Goal: Check status: Check status

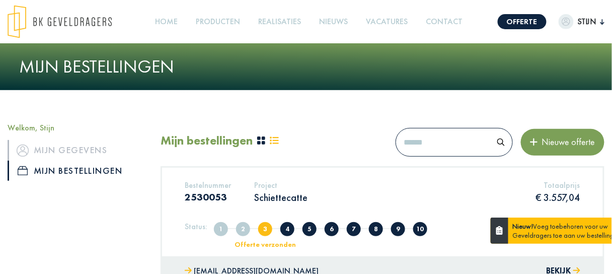
click at [272, 196] on p "Schiettecatte" at bounding box center [280, 197] width 53 height 13
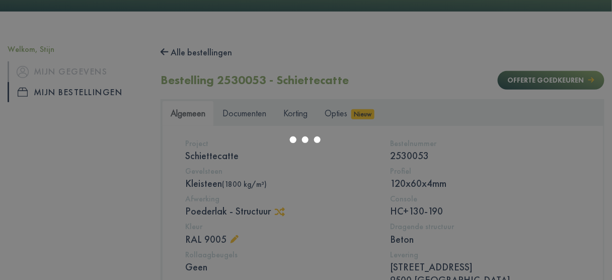
scroll to position [81, 0]
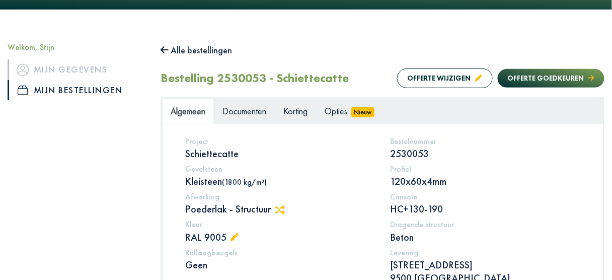
click at [246, 111] on span "Documenten" at bounding box center [244, 111] width 44 height 12
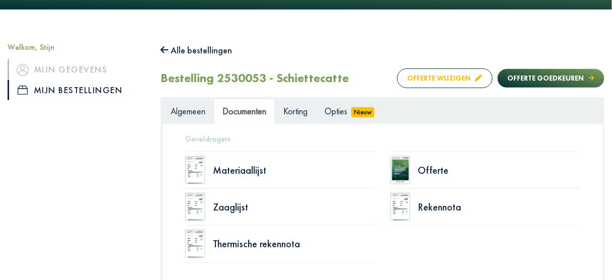
click at [437, 77] on button "Offerte wijzigen" at bounding box center [445, 78] width 96 height 20
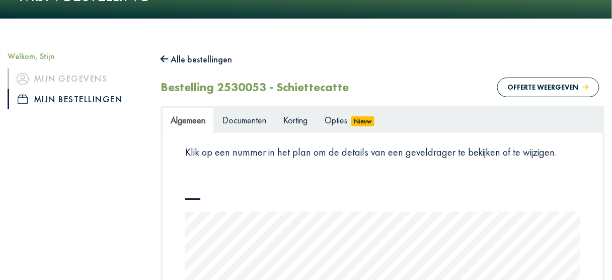
scroll to position [112, 0]
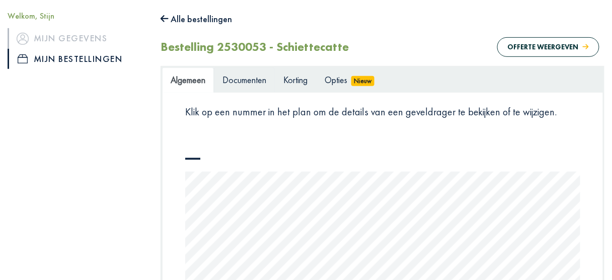
click at [247, 87] on link "Documenten" at bounding box center [244, 79] width 61 height 25
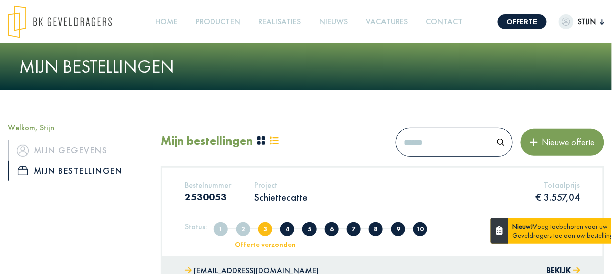
click at [286, 196] on p "Schiettecatte" at bounding box center [280, 197] width 53 height 13
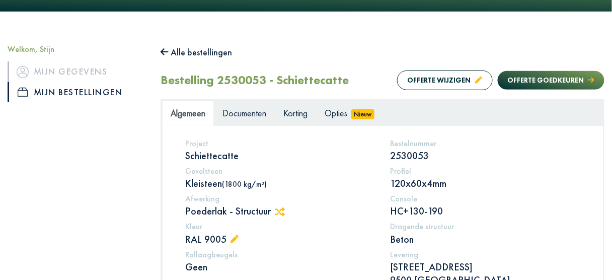
scroll to position [81, 0]
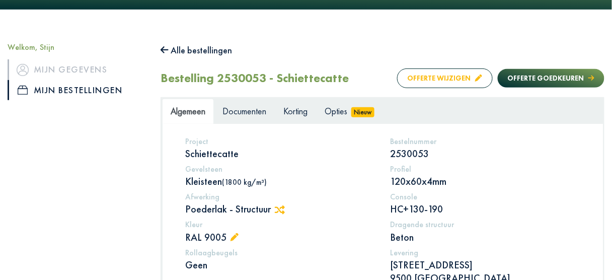
click at [437, 77] on button "Offerte wijzigen" at bounding box center [445, 78] width 96 height 20
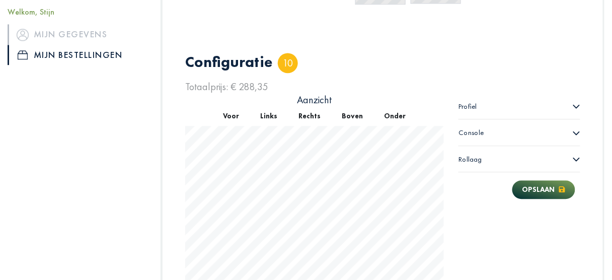
scroll to position [571, 0]
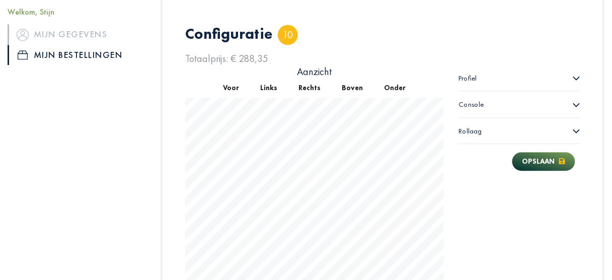
click at [576, 76] on icon at bounding box center [577, 78] width 8 height 8
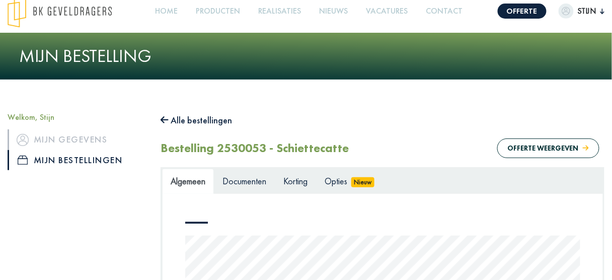
scroll to position [8, 0]
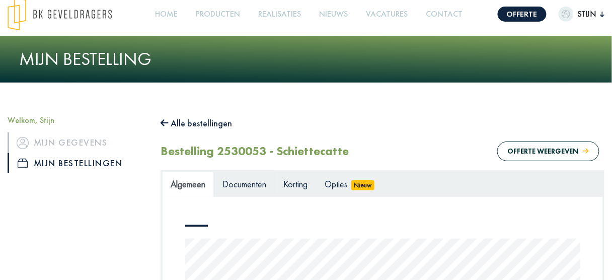
click at [249, 183] on span "Documenten" at bounding box center [244, 184] width 44 height 12
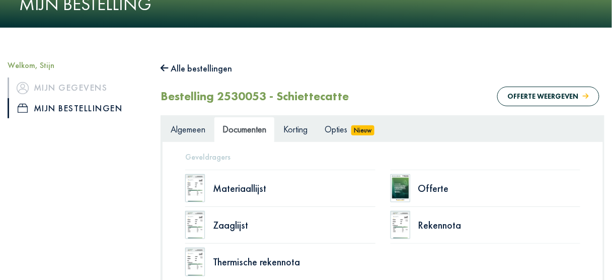
scroll to position [128, 0]
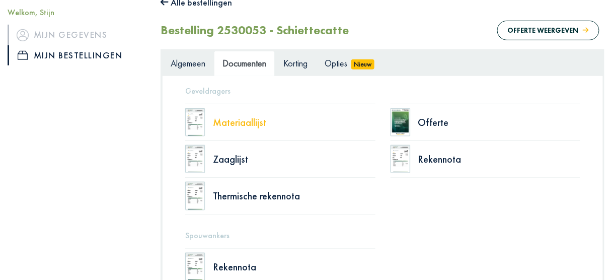
click at [256, 122] on div "Materiaallijst" at bounding box center [294, 122] width 163 height 10
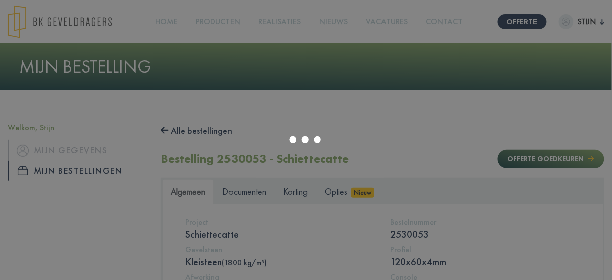
scroll to position [40, 0]
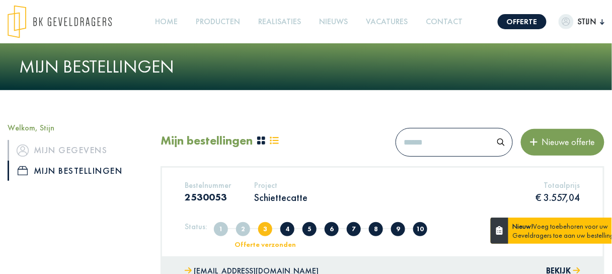
click at [265, 198] on p "Schiettecatte" at bounding box center [280, 197] width 53 height 13
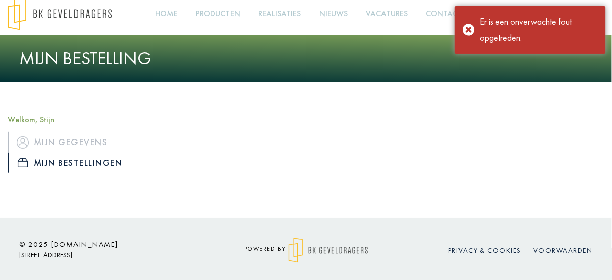
scroll to position [11, 0]
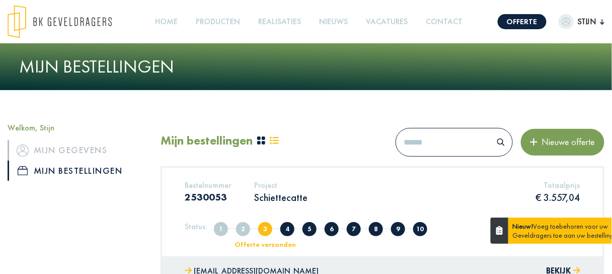
click at [277, 193] on p "Schiettecatte" at bounding box center [280, 197] width 53 height 13
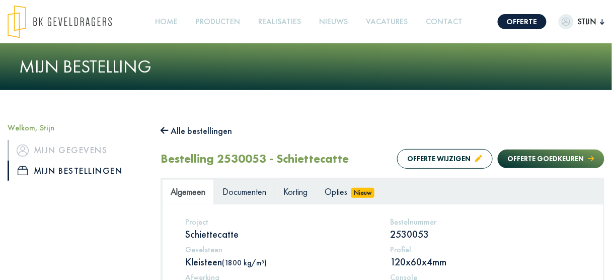
click at [248, 194] on span "Documenten" at bounding box center [244, 192] width 44 height 12
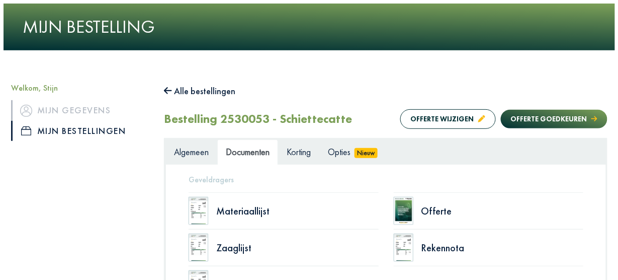
scroll to position [40, 0]
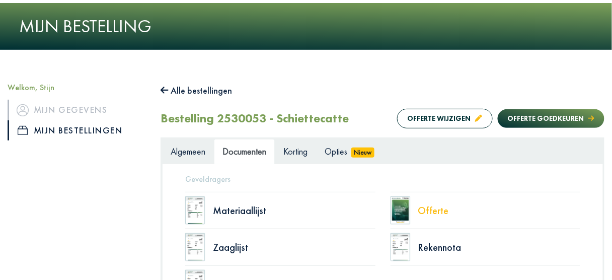
click at [441, 213] on div "Offerte" at bounding box center [499, 210] width 163 height 10
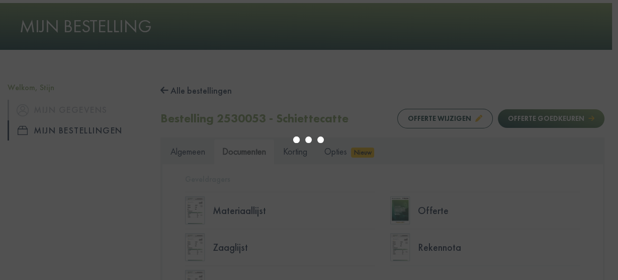
select select "******"
type input "*"
select select "****"
type input "*"
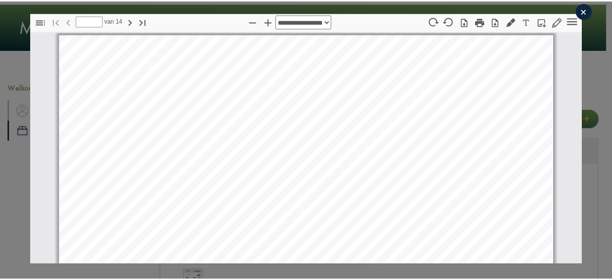
scroll to position [5, 0]
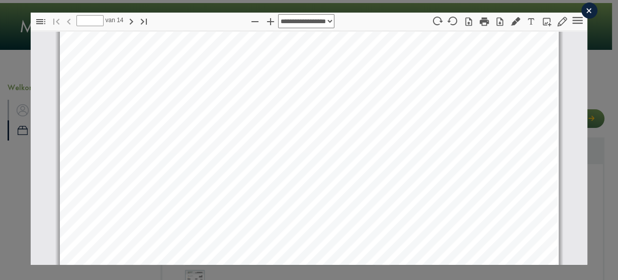
select select "****"
click at [582, 10] on div "×" at bounding box center [590, 11] width 16 height 16
